Goal: Information Seeking & Learning: Learn about a topic

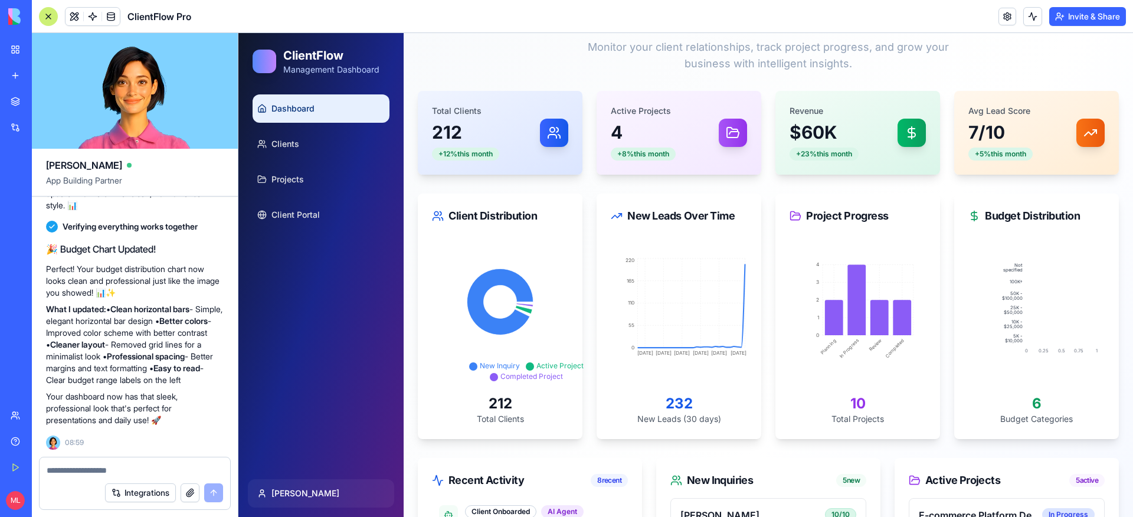
scroll to position [5040, 0]
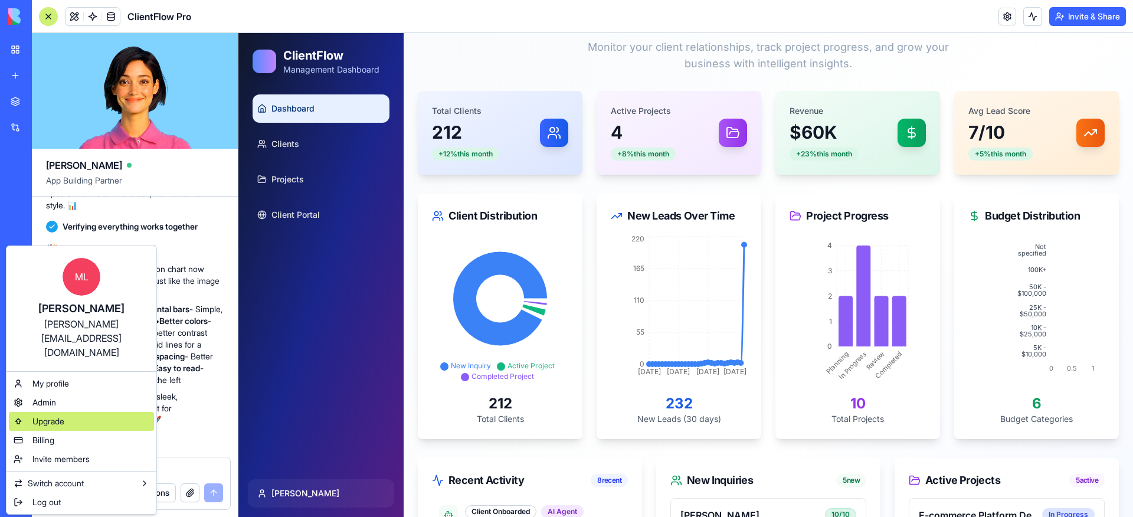
click at [50, 415] on span "Upgrade" at bounding box center [48, 421] width 32 height 12
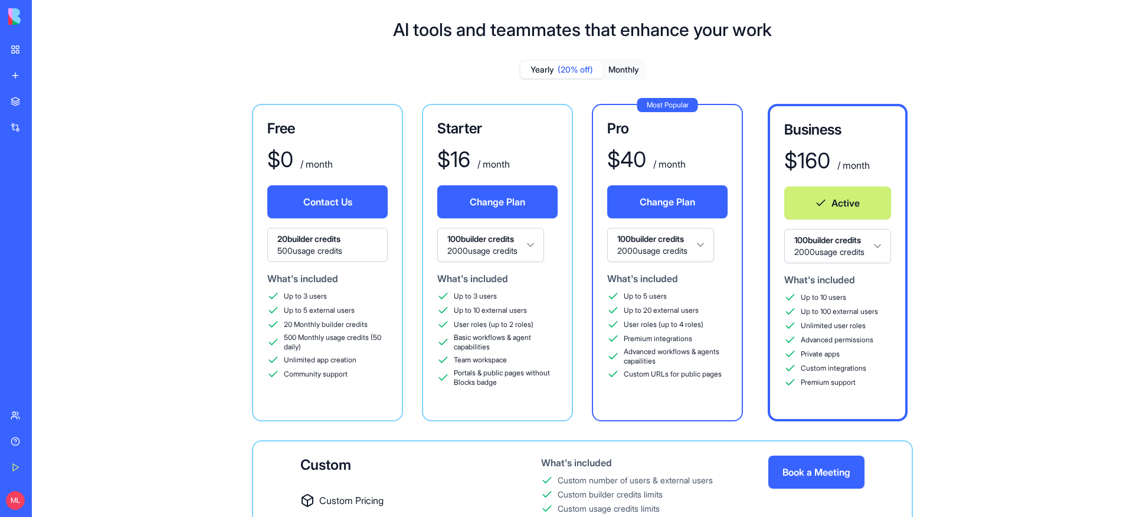
click at [24, 447] on link "Help" at bounding box center [27, 442] width 47 height 24
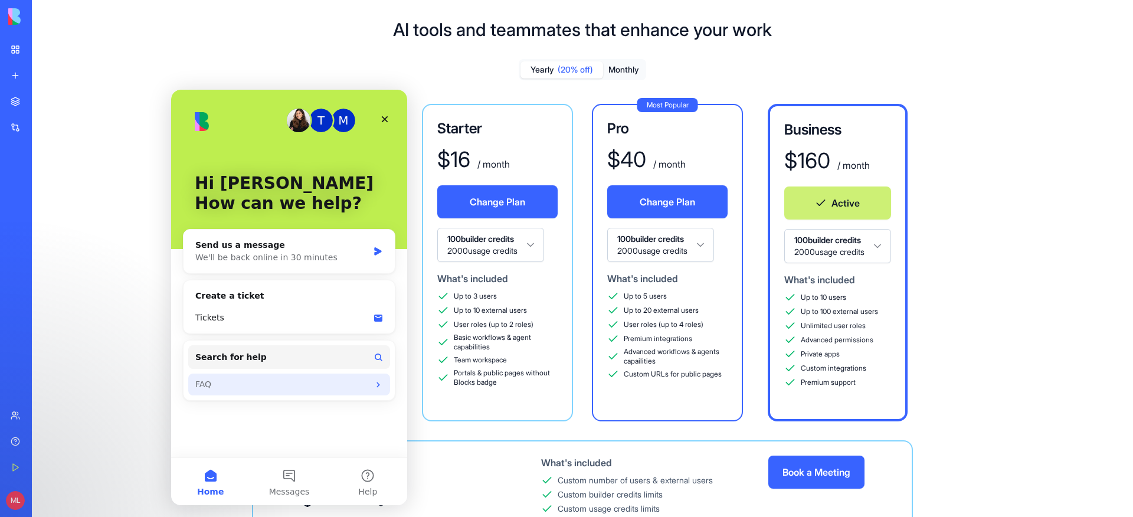
click at [230, 377] on div "FAQ" at bounding box center [289, 384] width 202 height 22
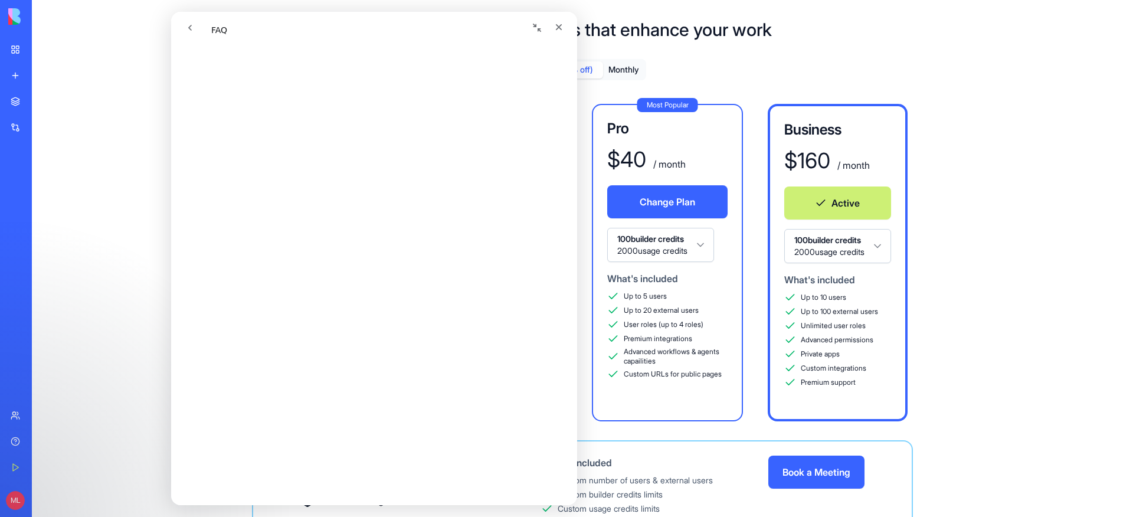
scroll to position [207, 0]
click at [199, 24] on button "go back" at bounding box center [190, 28] width 22 height 22
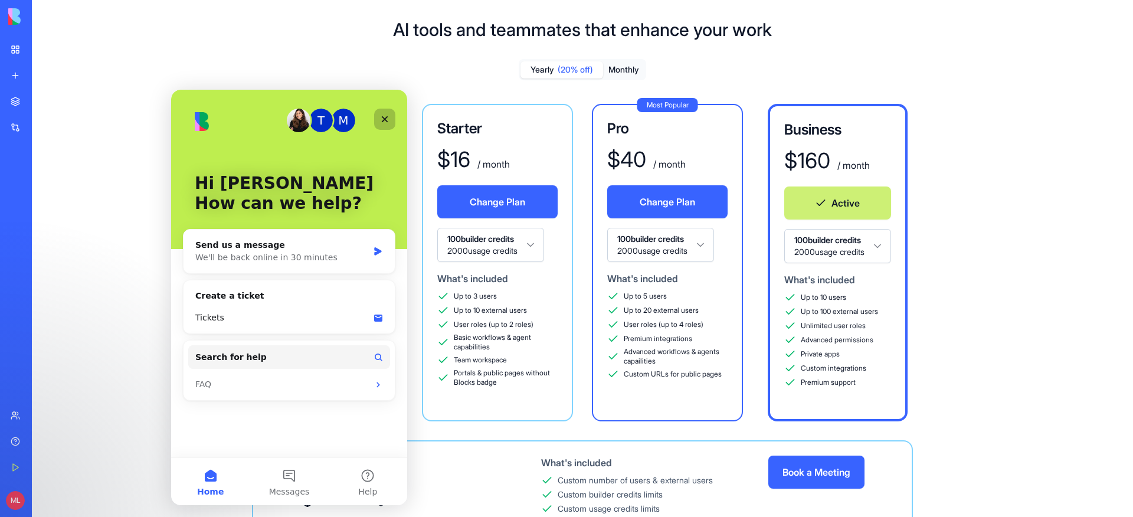
click at [385, 122] on icon "Close" at bounding box center [384, 118] width 9 height 9
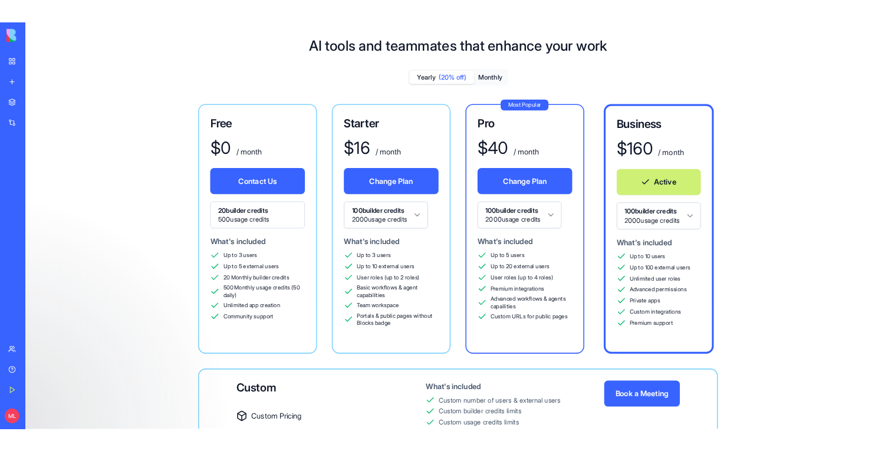
scroll to position [0, 0]
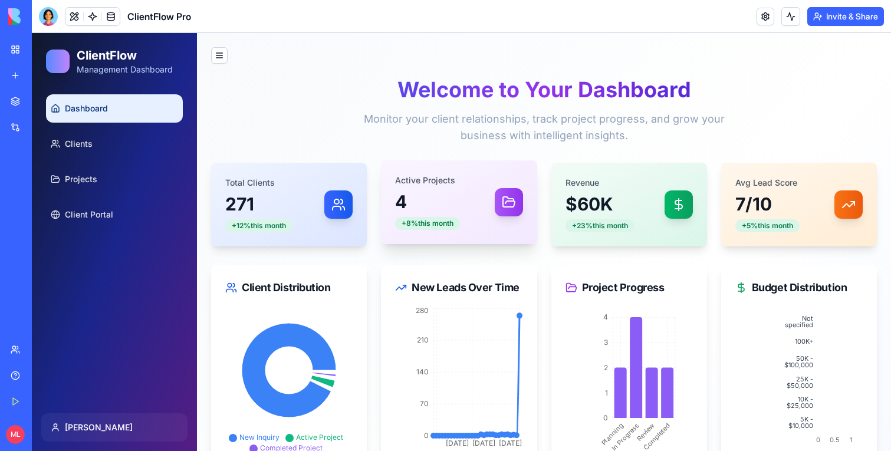
scroll to position [96, 0]
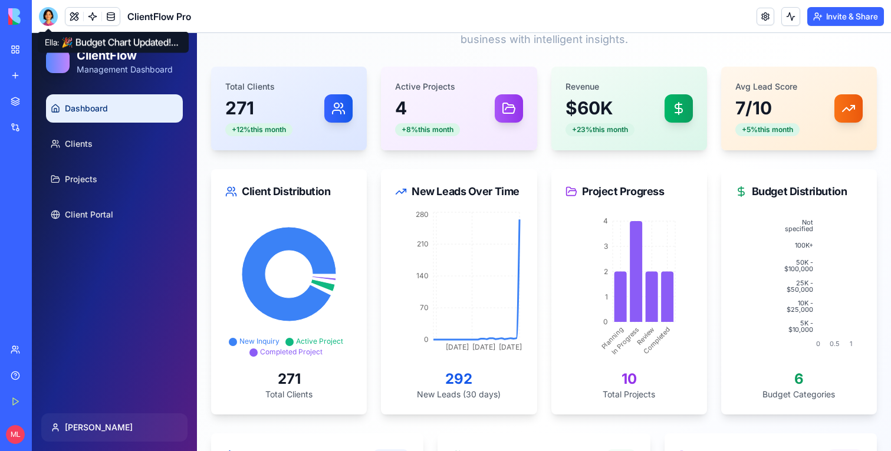
click at [50, 14] on div at bounding box center [48, 16] width 19 height 19
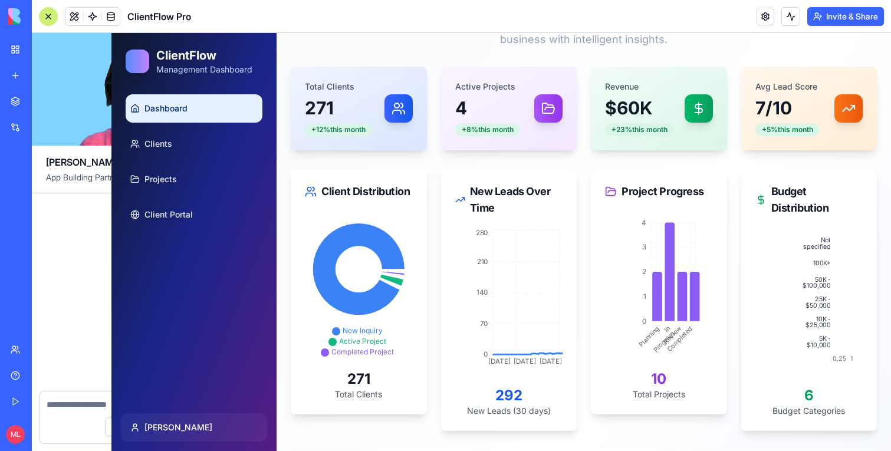
scroll to position [5093, 0]
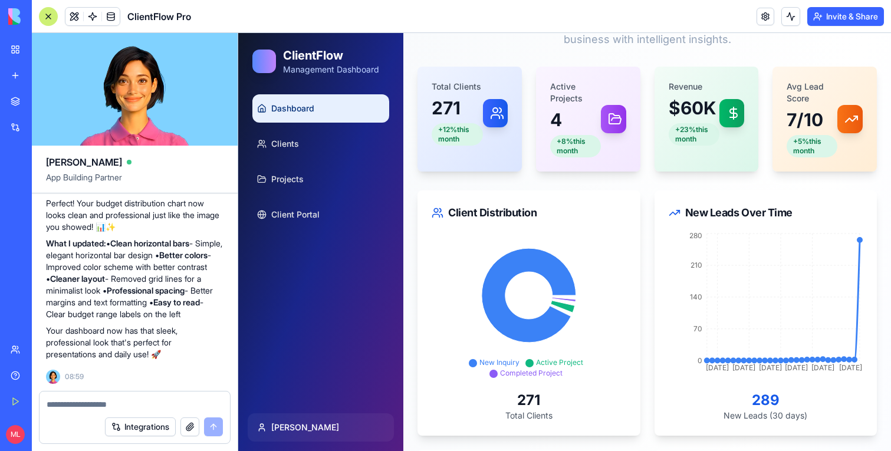
click at [232, 402] on div "Integrations" at bounding box center [135, 421] width 206 height 60
click at [227, 402] on div at bounding box center [135, 401] width 191 height 19
click at [210, 402] on textarea at bounding box center [135, 405] width 176 height 12
paste textarea "*"
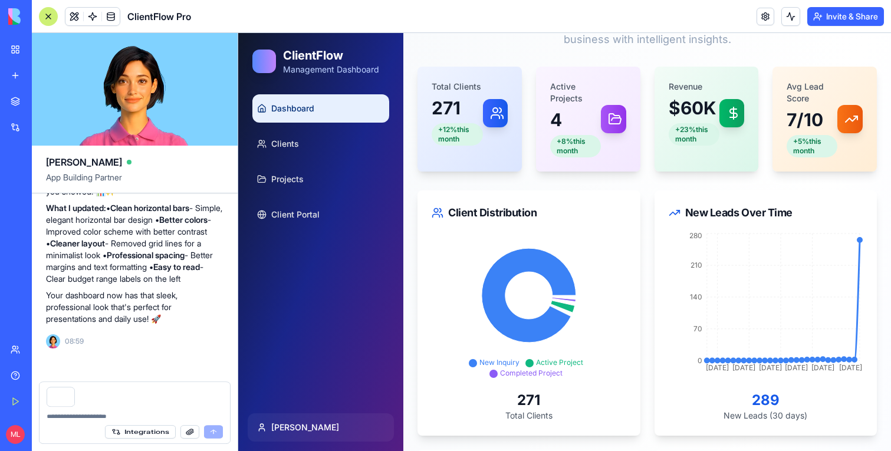
type textarea "*"
type textarea "******"
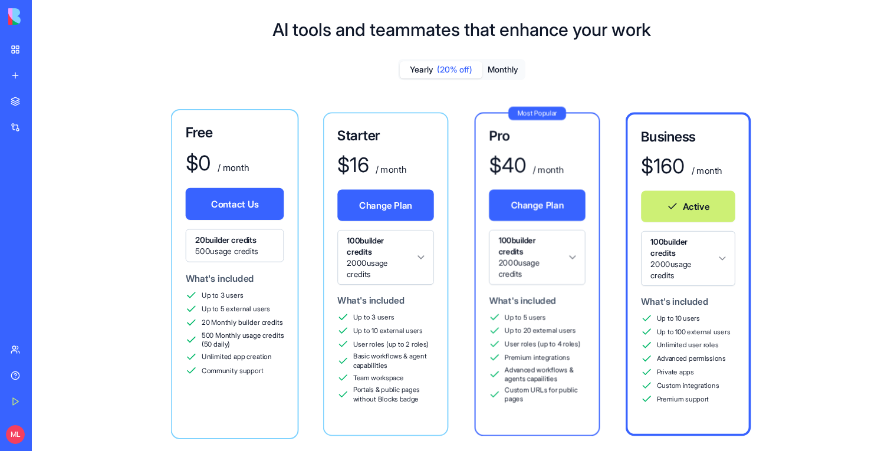
click at [94, 398] on div "Free $ 0 / month Contact Us 20 builder credits 500 usage credits What's include…" at bounding box center [462, 351] width 822 height 494
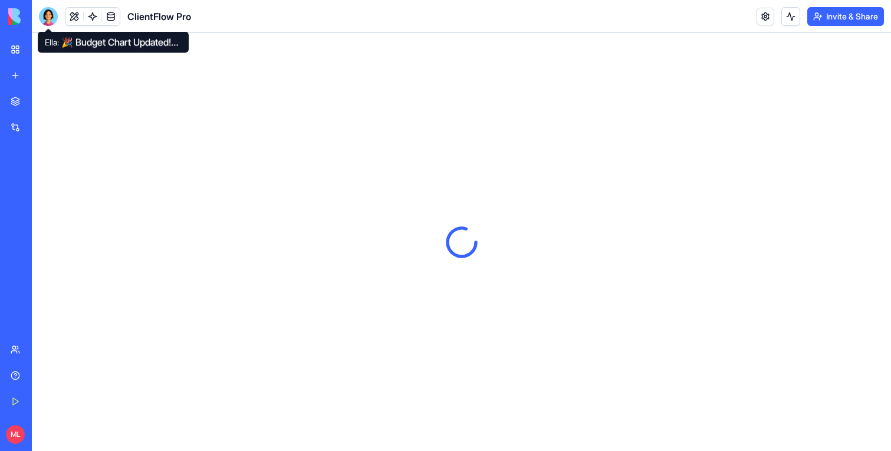
click at [44, 18] on div at bounding box center [48, 16] width 19 height 19
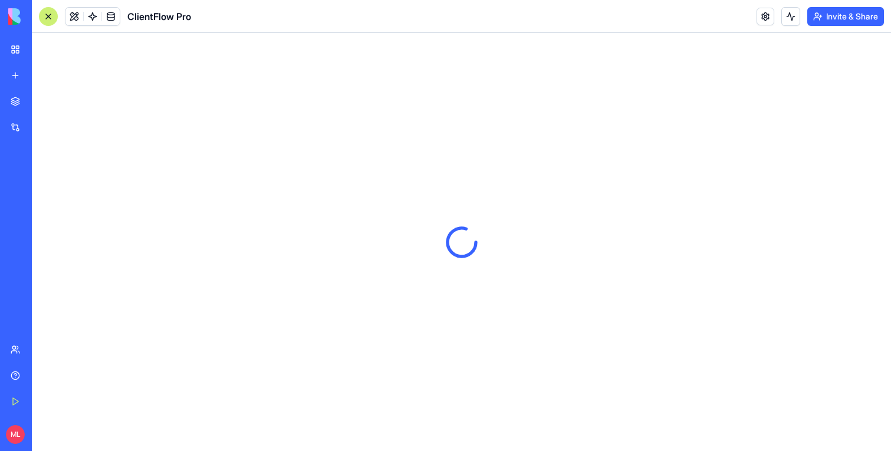
scroll to position [5129, 0]
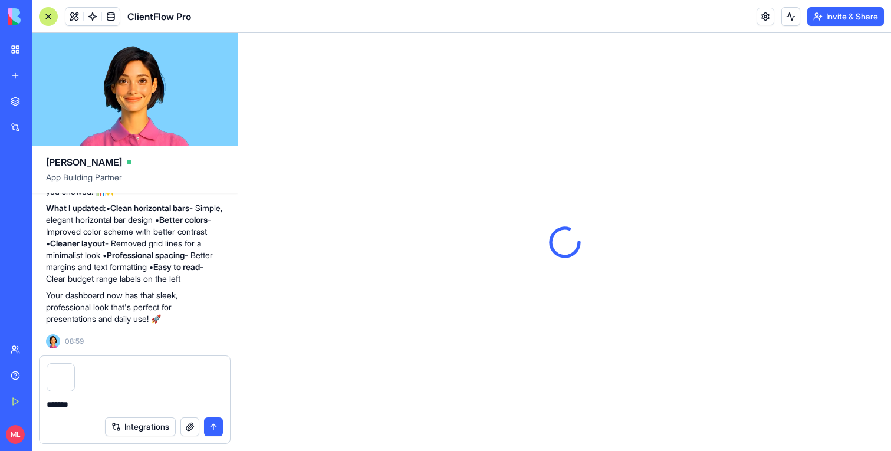
click at [76, 401] on textarea "******" at bounding box center [135, 405] width 176 height 12
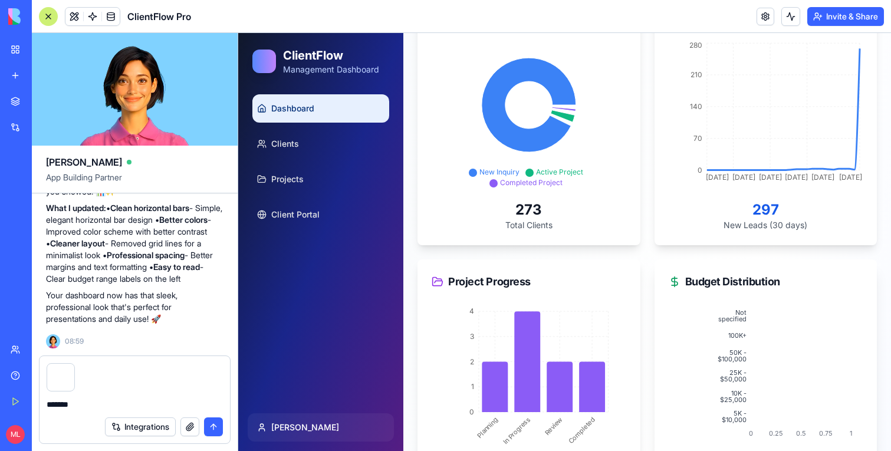
scroll to position [288, 0]
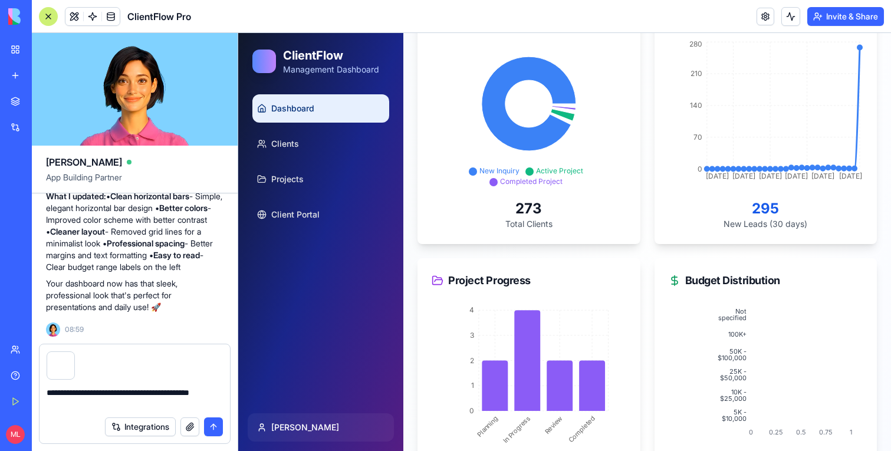
type textarea "**********"
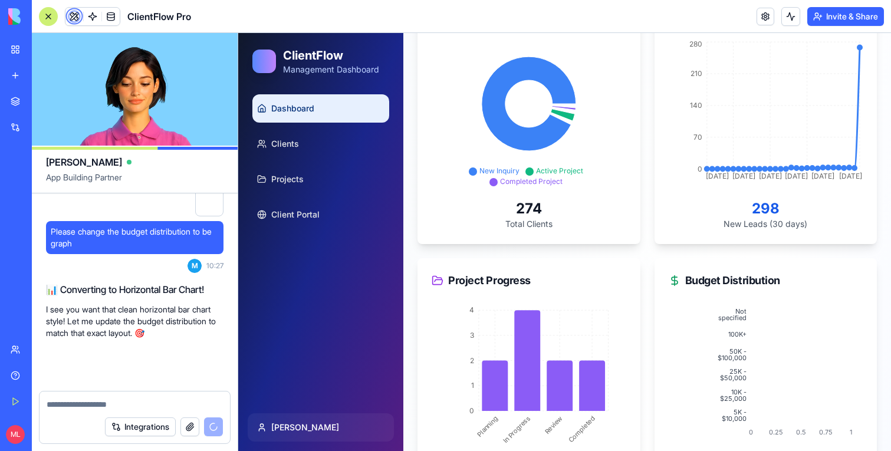
scroll to position [5294, 0]
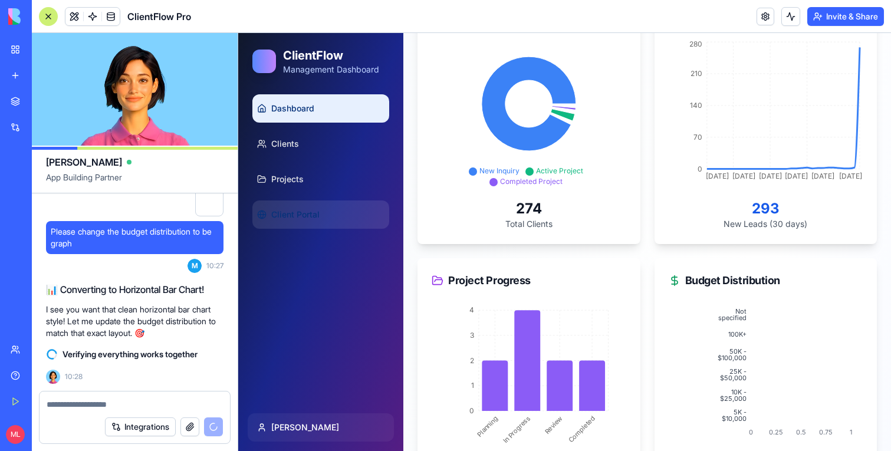
click at [313, 218] on span "Client Portal" at bounding box center [295, 215] width 48 height 12
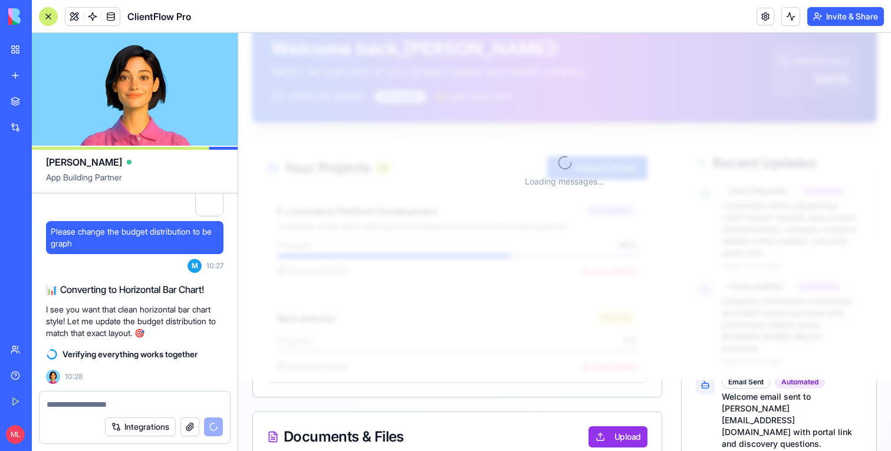
scroll to position [288, 0]
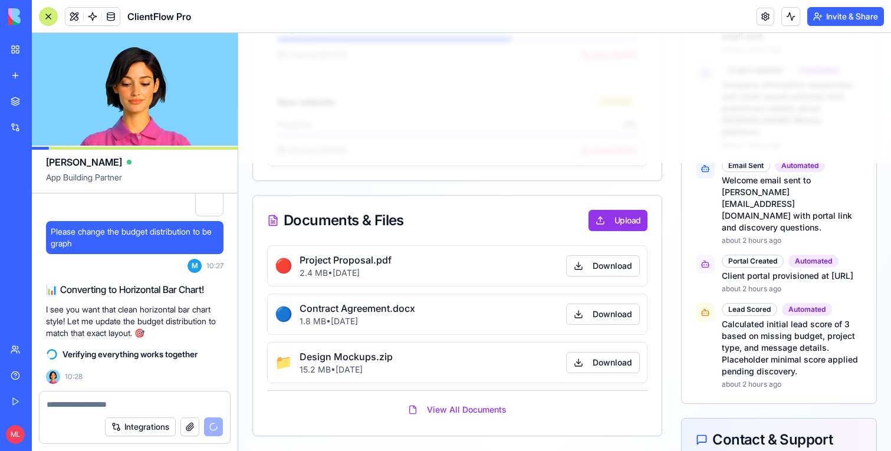
click at [47, 19] on div at bounding box center [48, 16] width 19 height 19
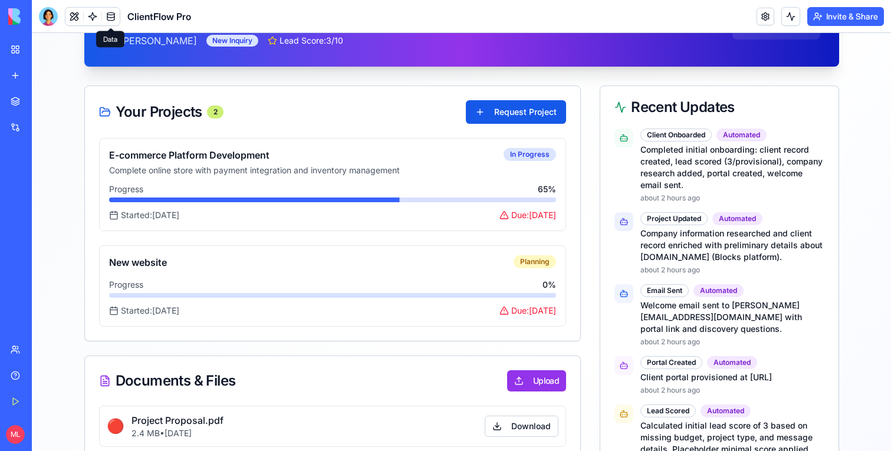
scroll to position [0, 0]
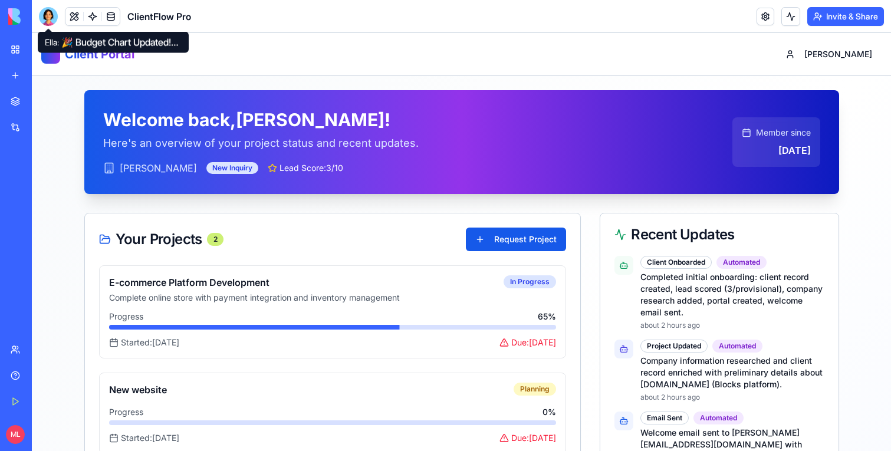
click at [46, 24] on div at bounding box center [48, 16] width 19 height 19
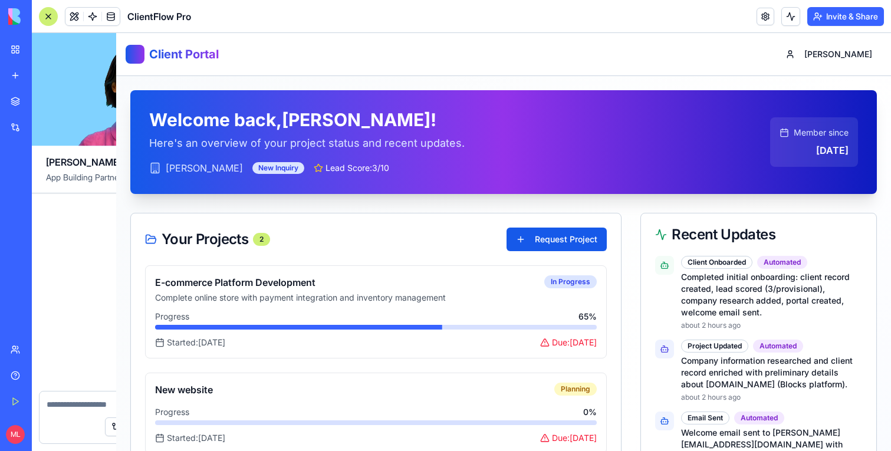
scroll to position [5511, 0]
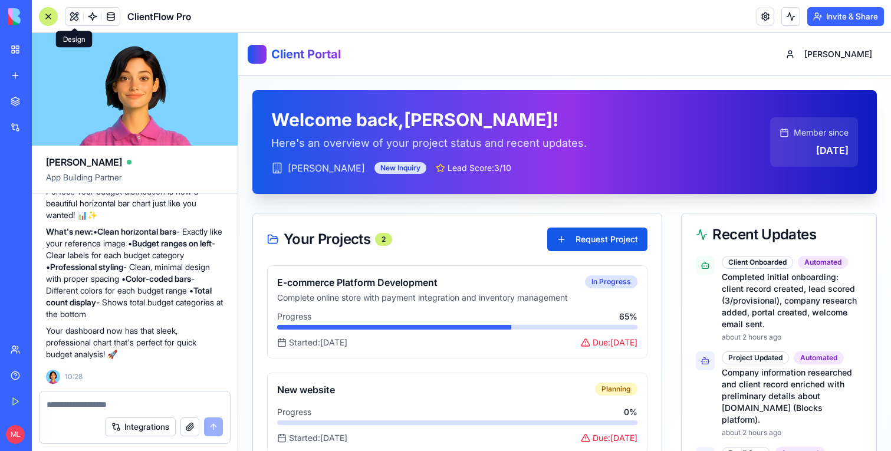
click at [71, 20] on span at bounding box center [74, 16] width 33 height 33
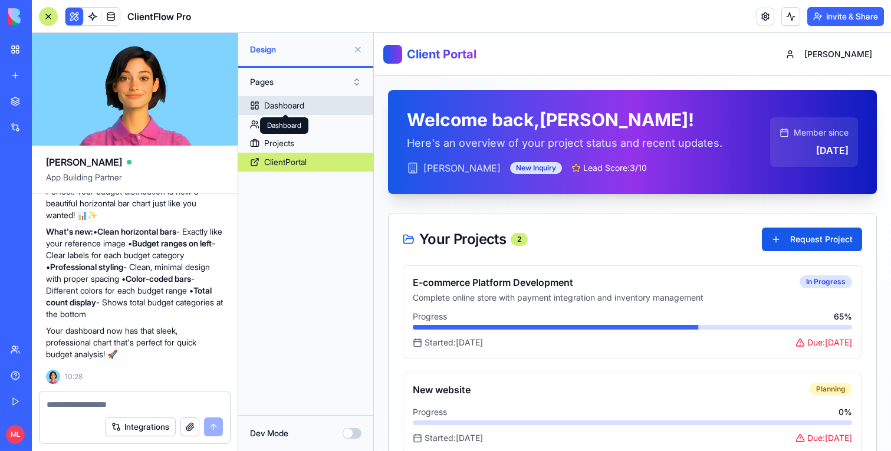
click at [286, 104] on div "Dashboard" at bounding box center [284, 106] width 40 height 12
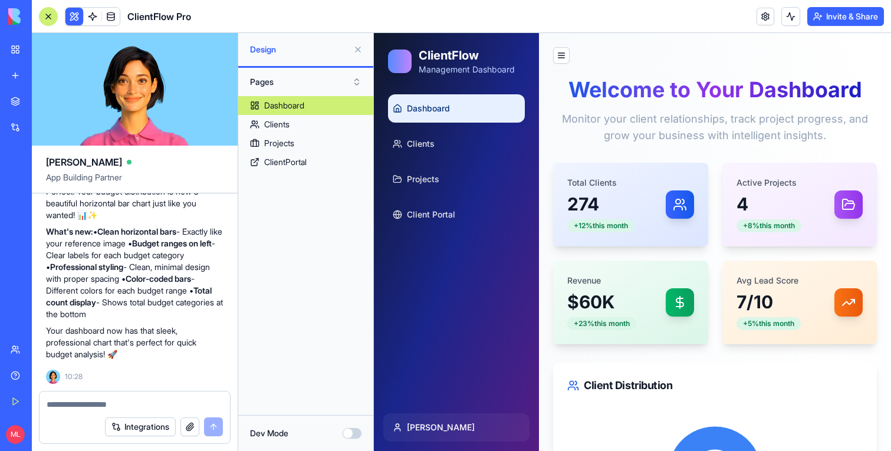
click at [51, 19] on div at bounding box center [48, 16] width 19 height 19
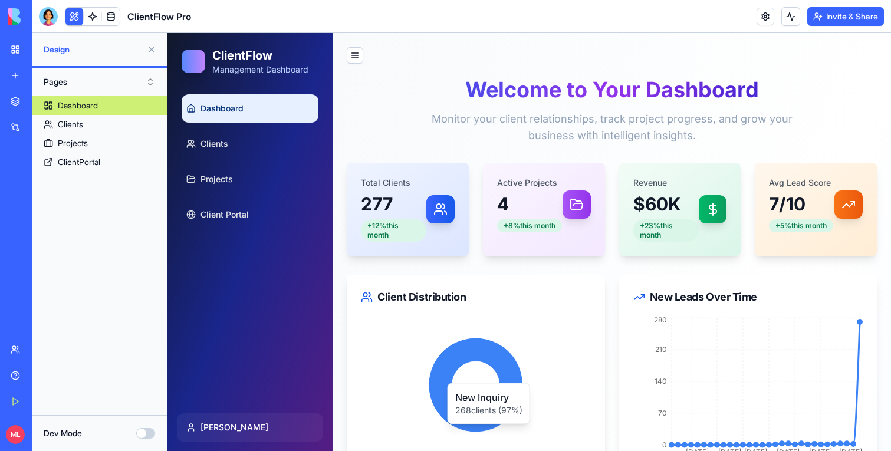
click at [152, 44] on button at bounding box center [151, 49] width 19 height 19
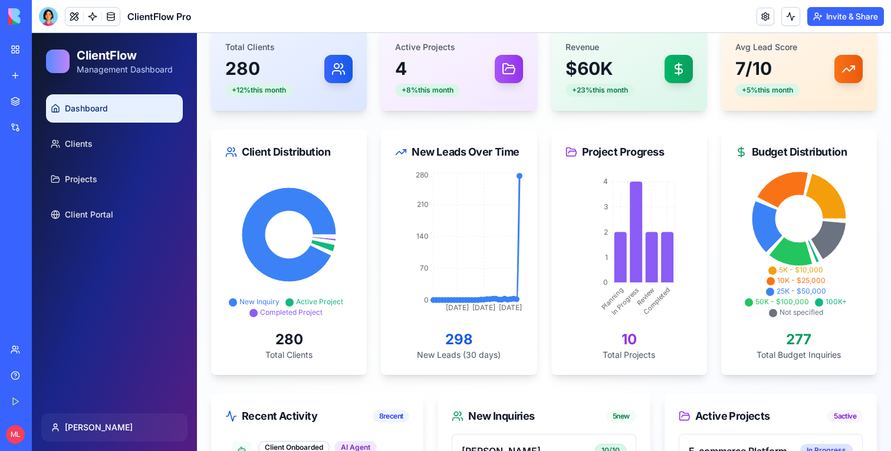
scroll to position [133, 0]
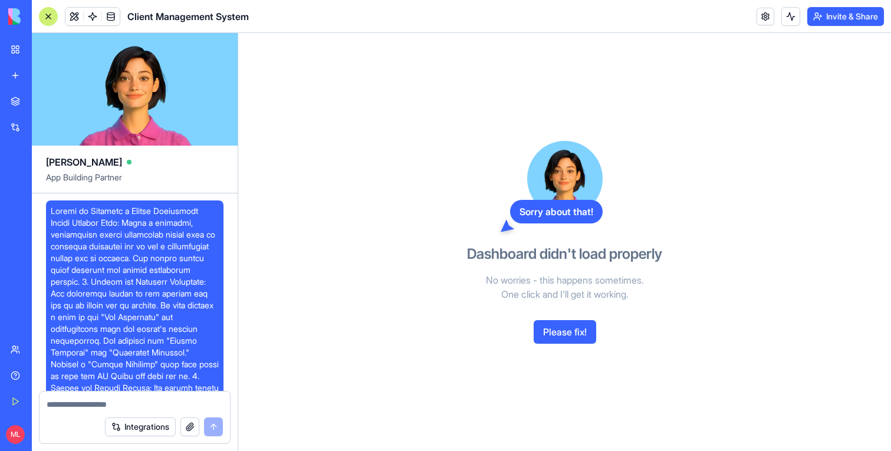
scroll to position [1479, 0]
